Goal: Information Seeking & Learning: Find specific page/section

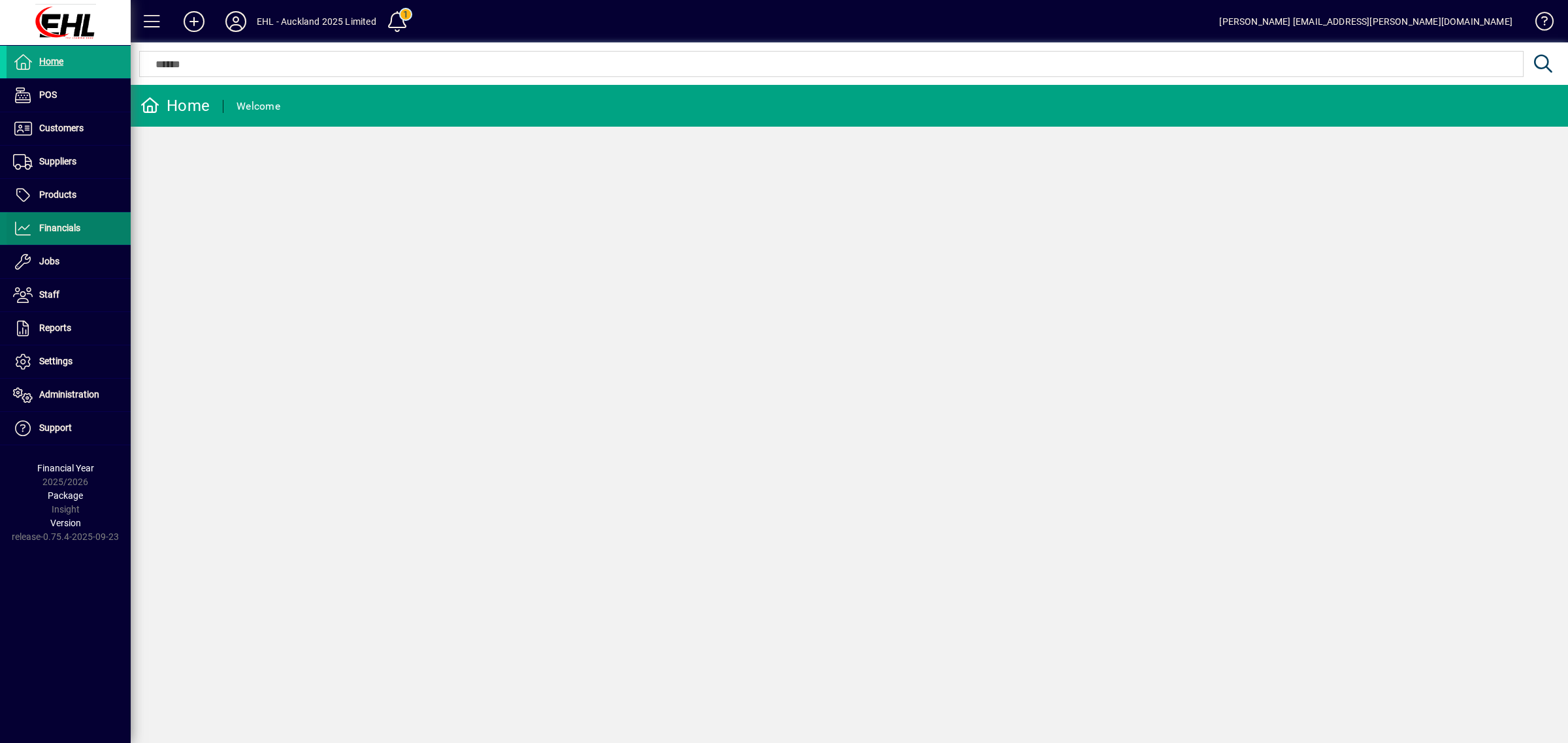
click at [56, 227] on span "Financials" at bounding box center [59, 228] width 41 height 11
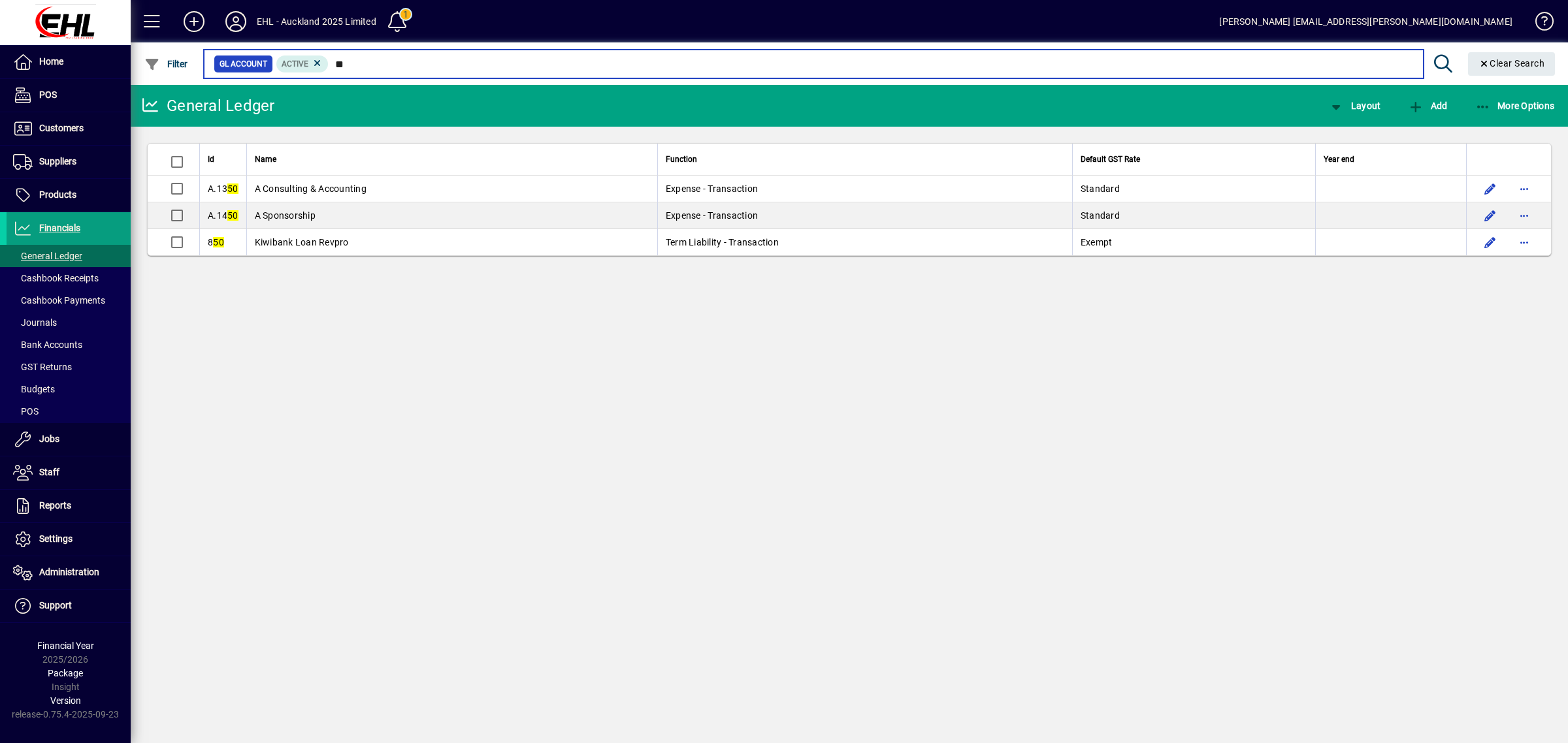
type input "*"
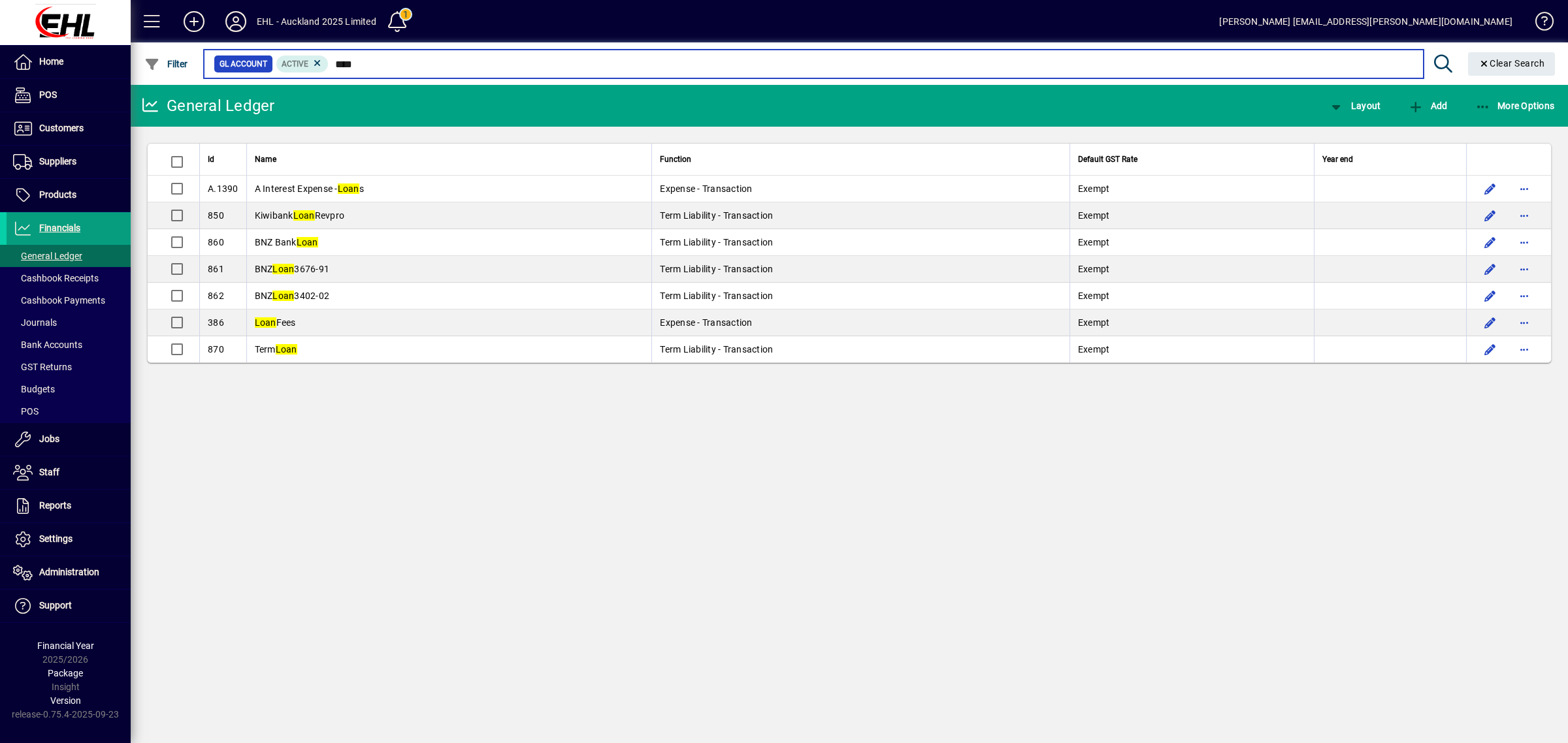
click at [371, 64] on input "****" at bounding box center [870, 64] width 1083 height 18
type input "*"
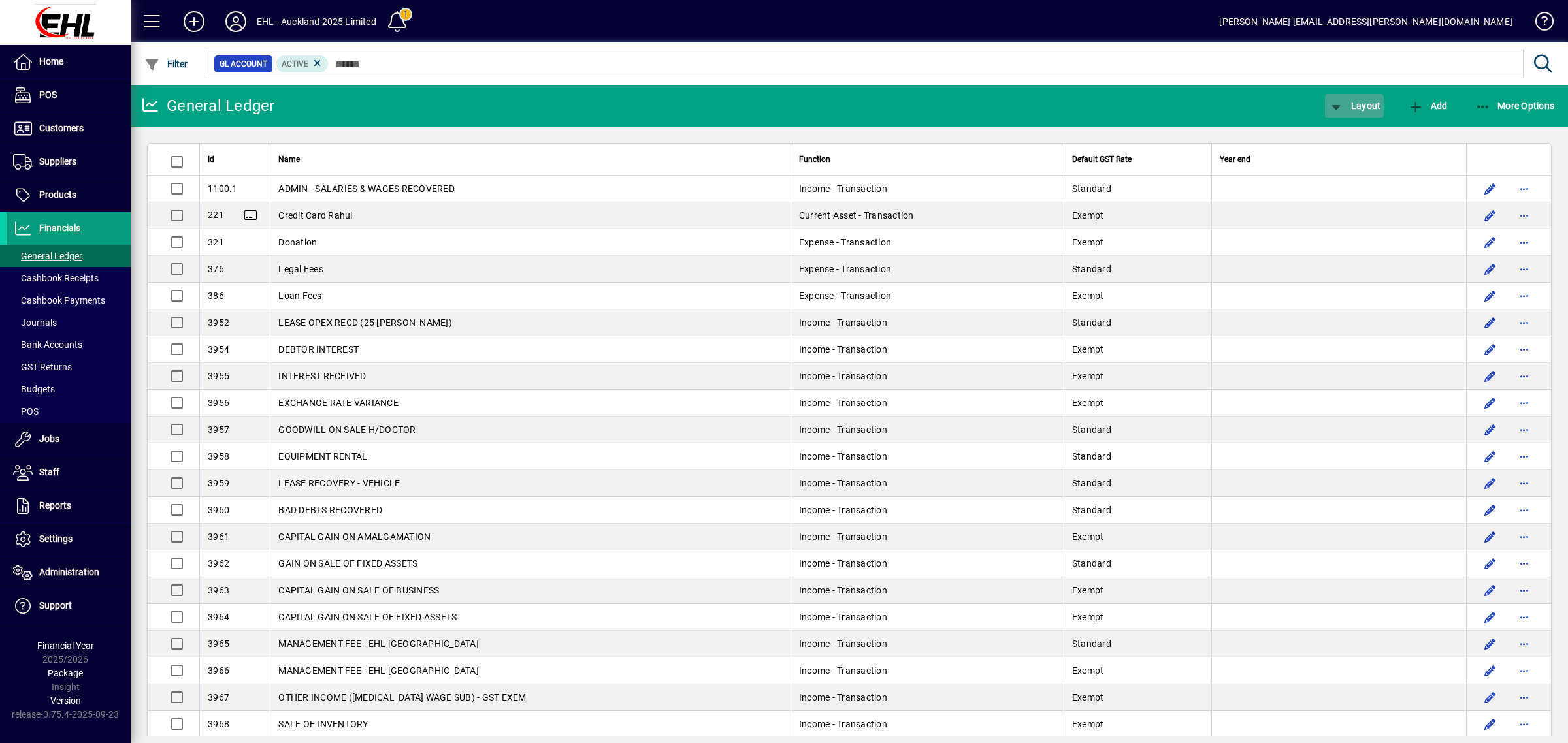
click at [1353, 101] on span "Layout" at bounding box center [1354, 106] width 52 height 11
click at [1359, 181] on span "Balance Sheet" at bounding box center [1367, 182] width 84 height 15
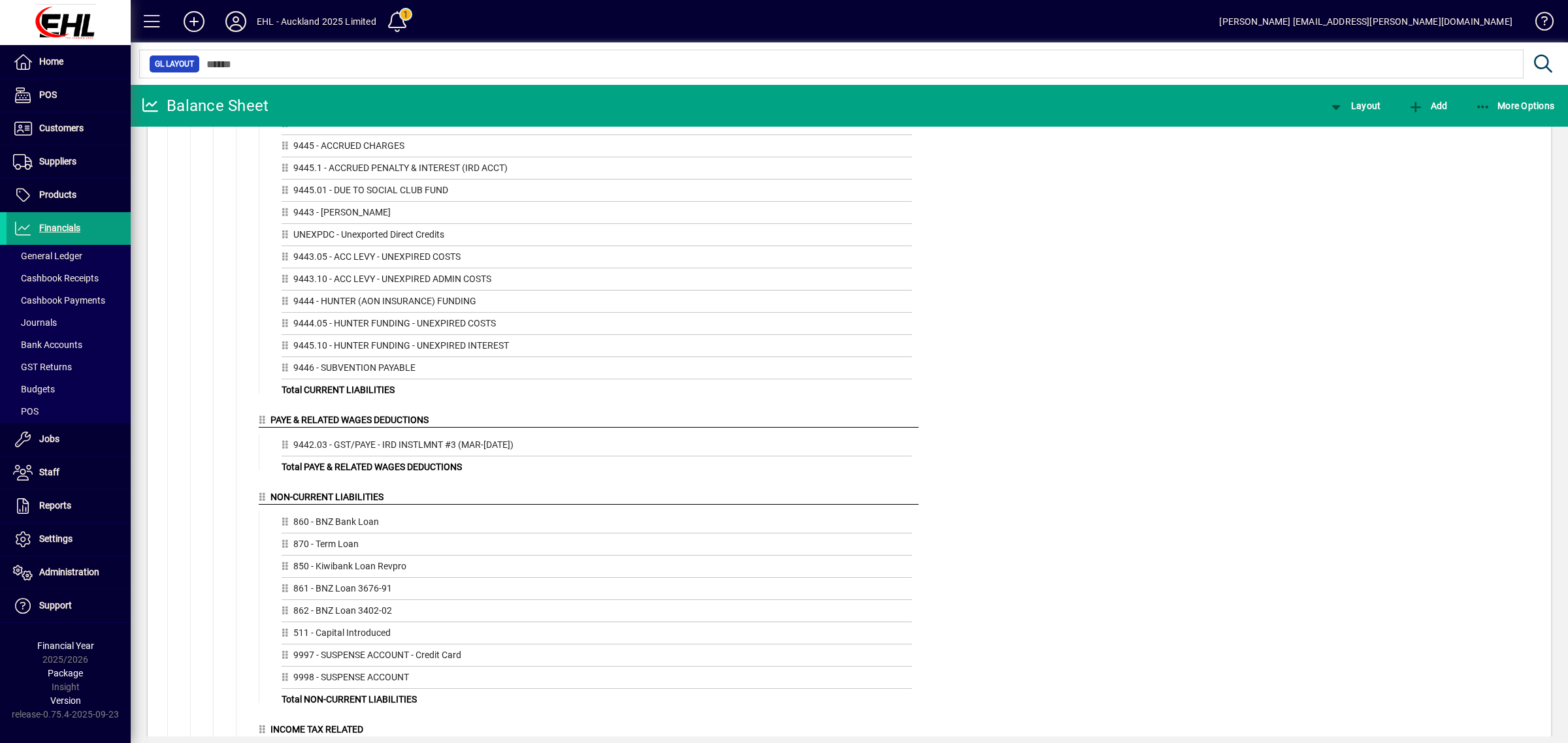
scroll to position [1306, 0]
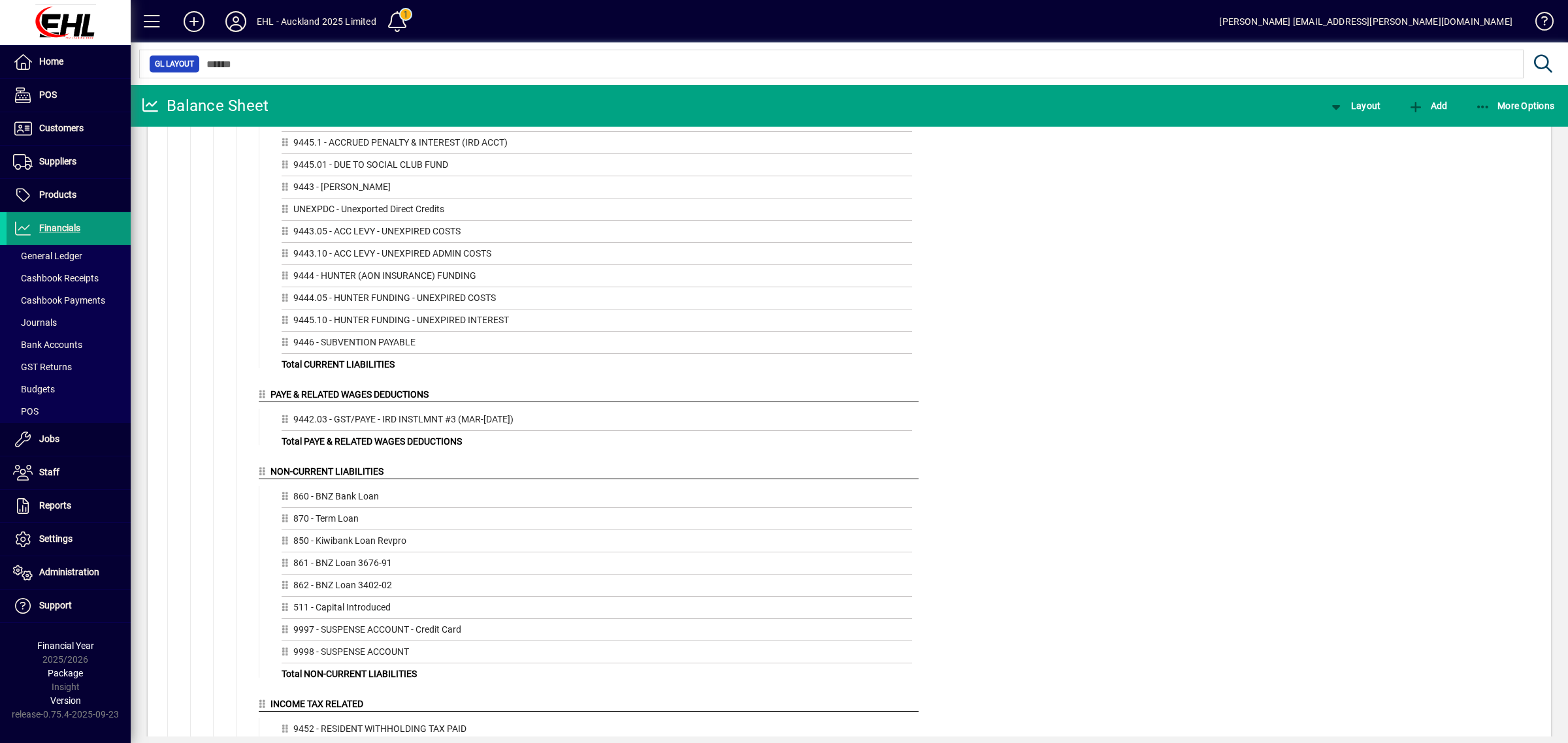
click at [58, 227] on span "Financials" at bounding box center [59, 228] width 41 height 11
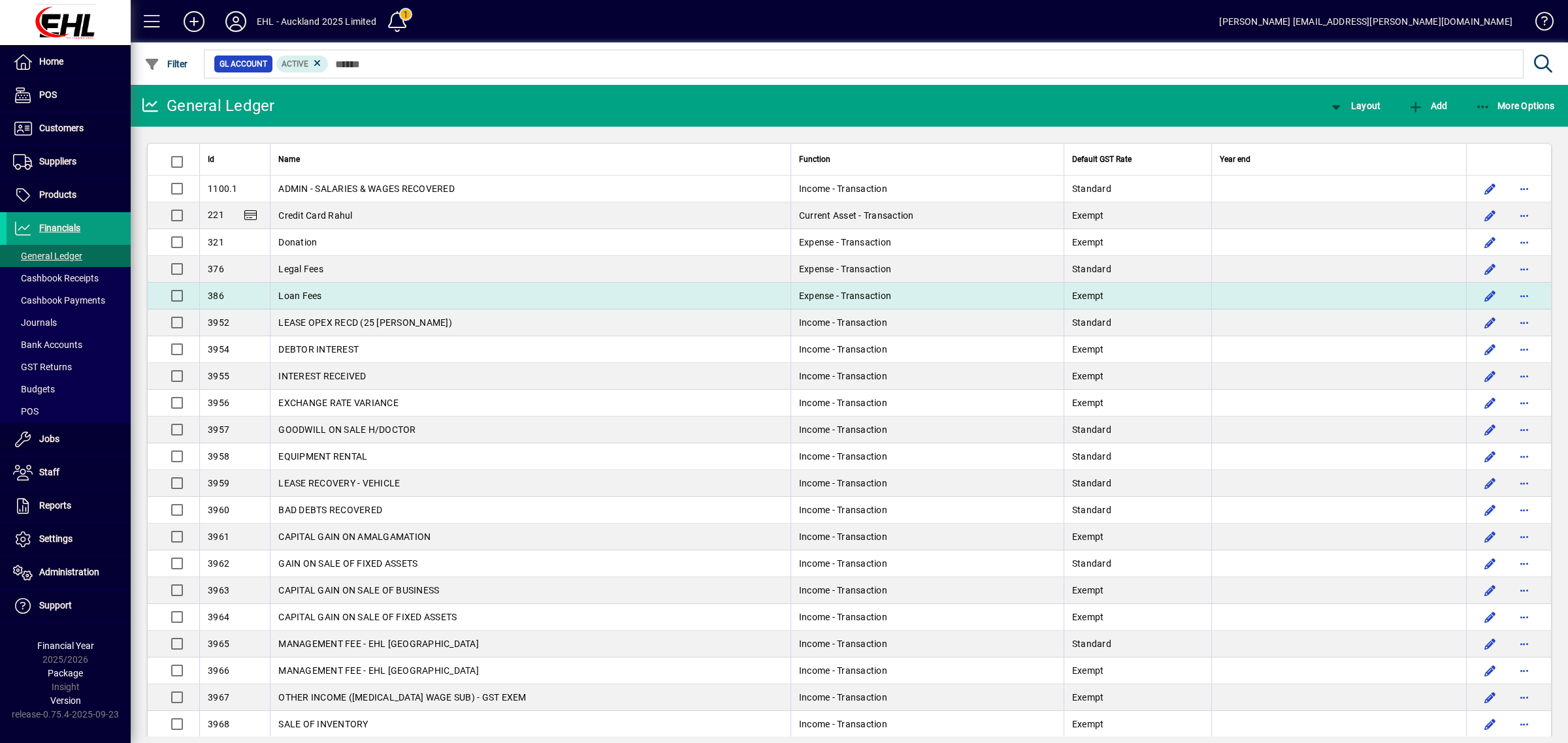
click at [281, 292] on span "Loan Fees" at bounding box center [300, 296] width 43 height 11
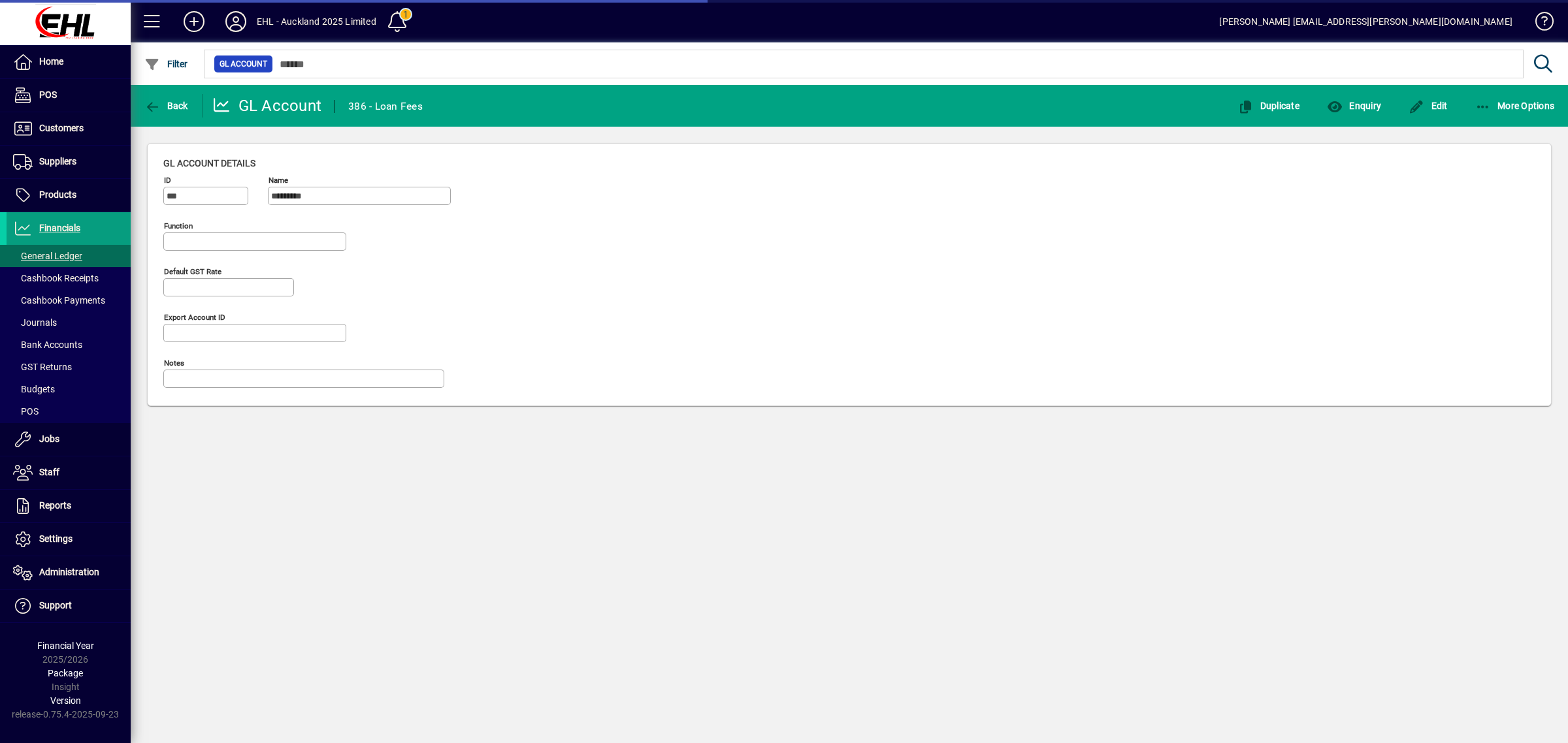
type input "**********"
click at [232, 20] on icon at bounding box center [236, 21] width 26 height 21
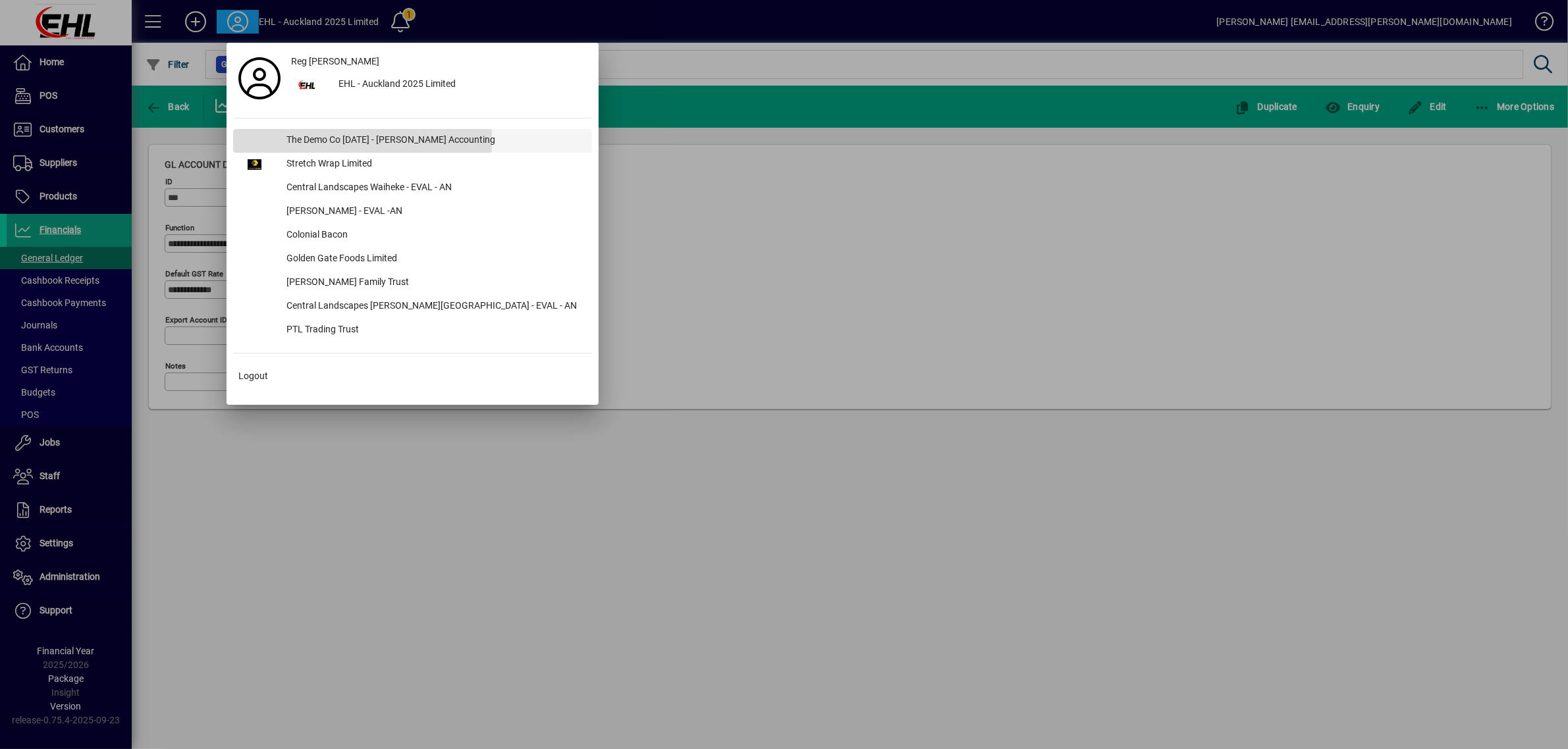
click at [310, 140] on div "The Demo Co [DATE] - [PERSON_NAME] Accounting" at bounding box center [434, 140] width 317 height 24
